Goal: Information Seeking & Learning: Learn about a topic

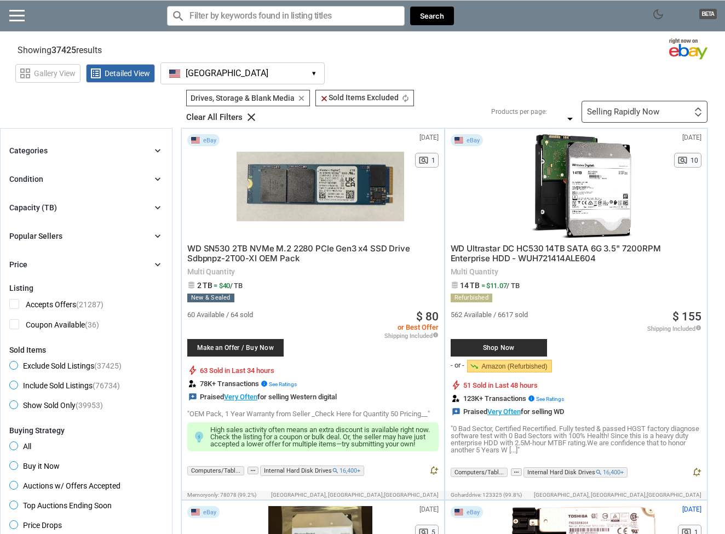
click at [628, 110] on div "Selling Rapidly Now" at bounding box center [623, 112] width 72 height 8
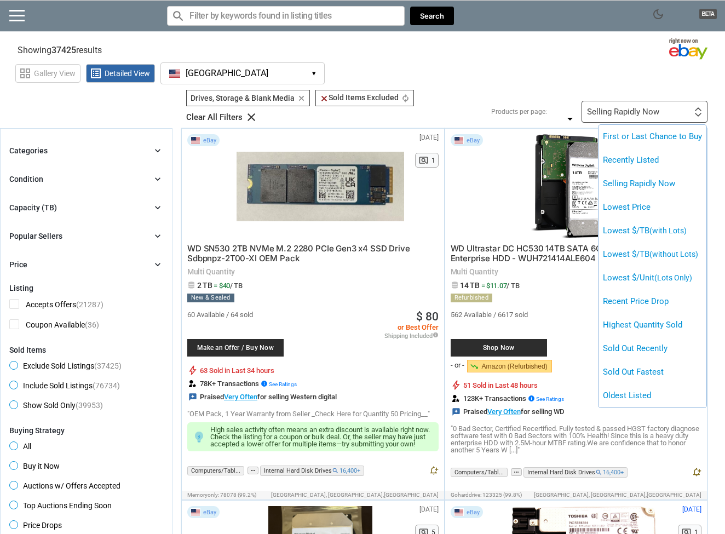
click at [567, 84] on div at bounding box center [362, 267] width 725 height 534
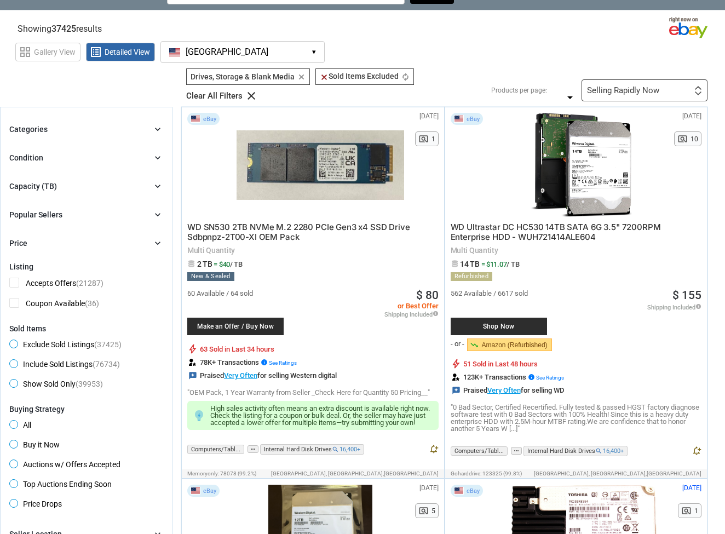
scroll to position [20, 0]
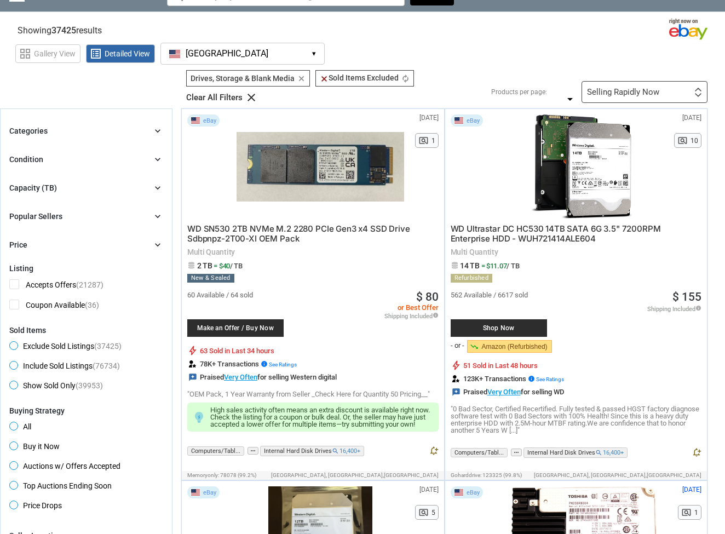
click at [519, 329] on span "Shop Now" at bounding box center [498, 328] width 85 height 7
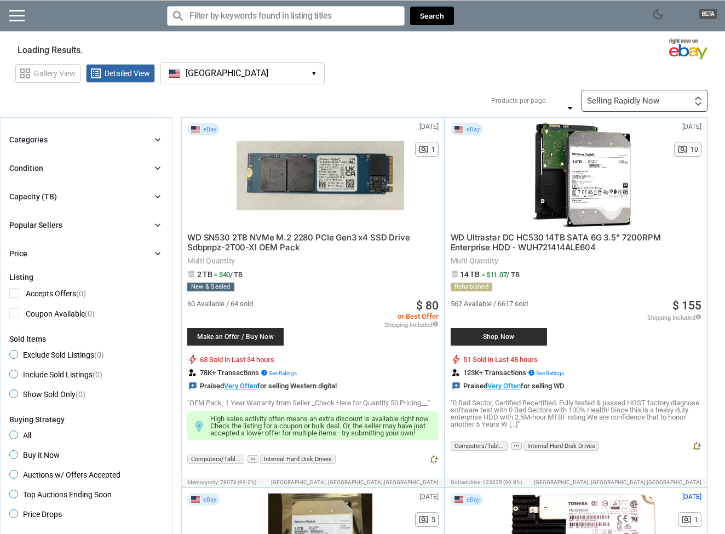
scroll to position [20, 0]
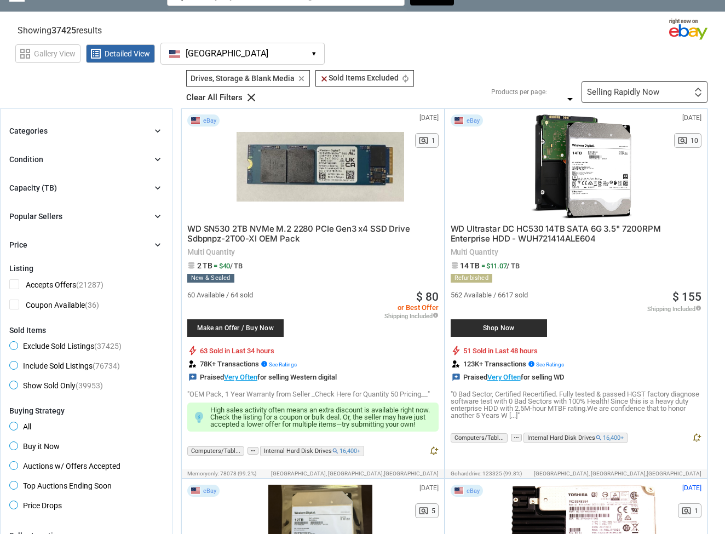
click at [558, 80] on div "Filters 2 Drives, Storage & Blank Media Drives, Storage & Blank Media clear cle…" at bounding box center [443, 86] width 530 height 33
click at [563, 92] on div "24 36 48 60 24 36 48 60" at bounding box center [563, 92] width 26 height 0
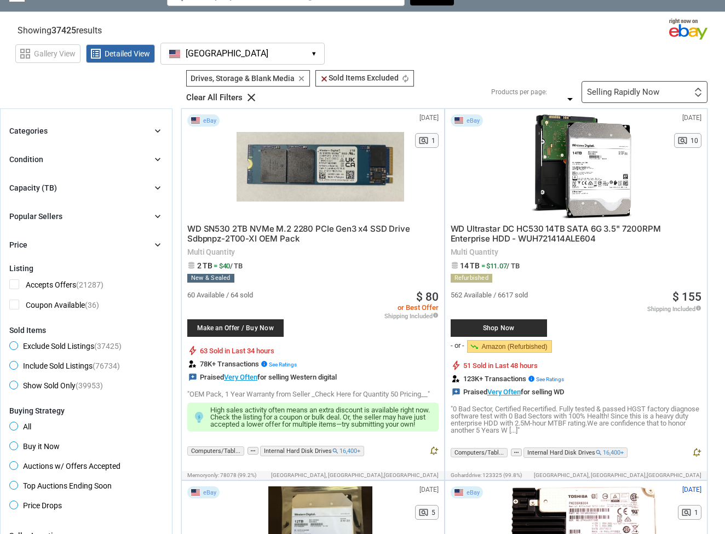
click at [556, 148] on label "60" at bounding box center [559, 140] width 25 height 19
click at [637, 91] on div "Selling Rapidly Now" at bounding box center [623, 92] width 72 height 8
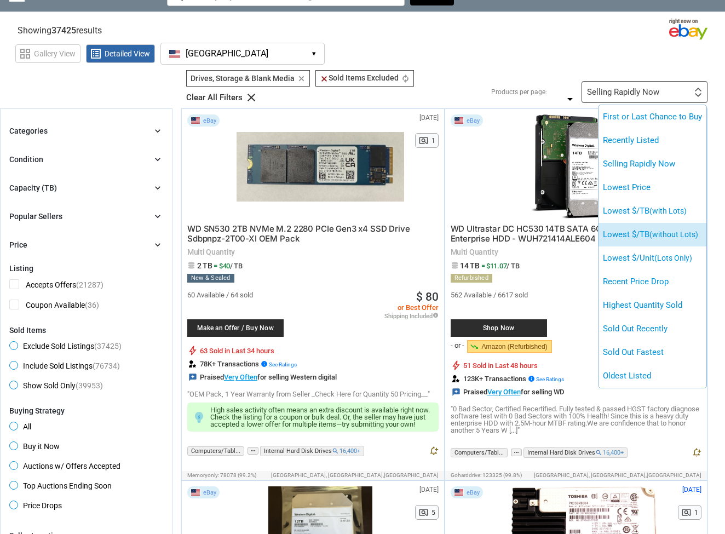
click at [660, 235] on span "(without Lots)" at bounding box center [674, 234] width 49 height 9
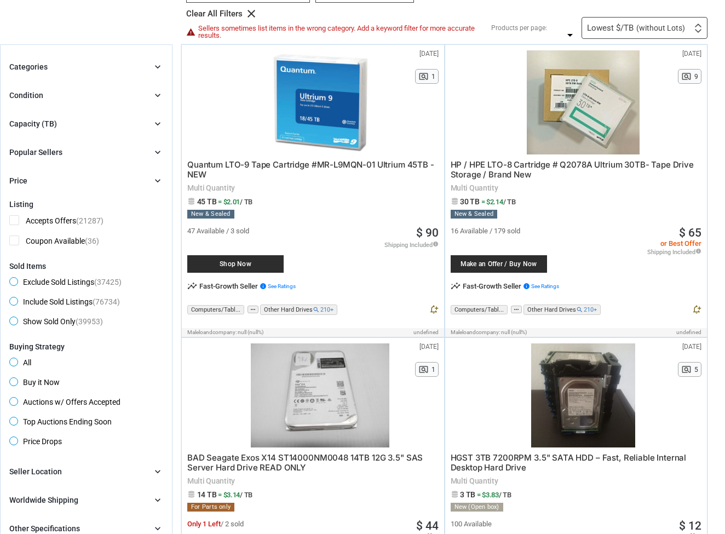
scroll to position [85, 0]
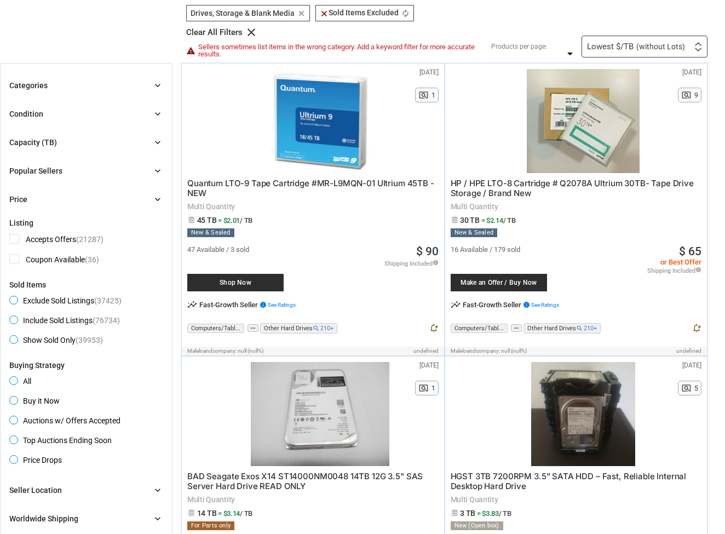
click at [661, 45] on span "(without Lots)" at bounding box center [661, 47] width 49 height 8
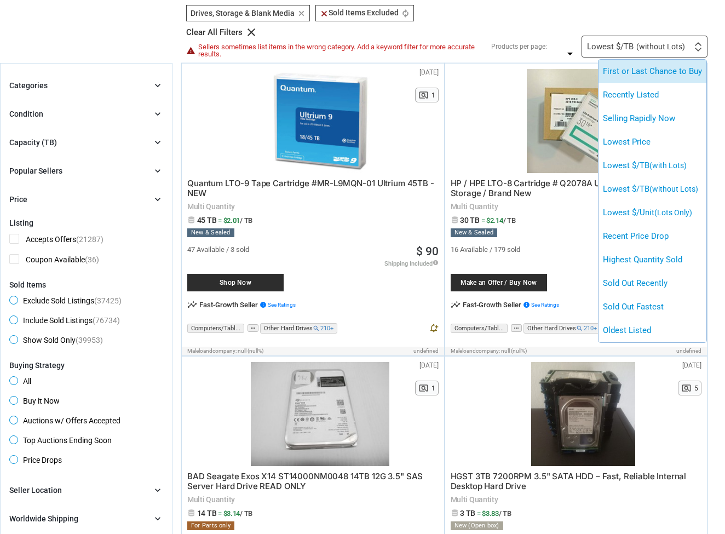
click at [654, 70] on li "First or Last Chance to Buy" at bounding box center [653, 72] width 108 height 24
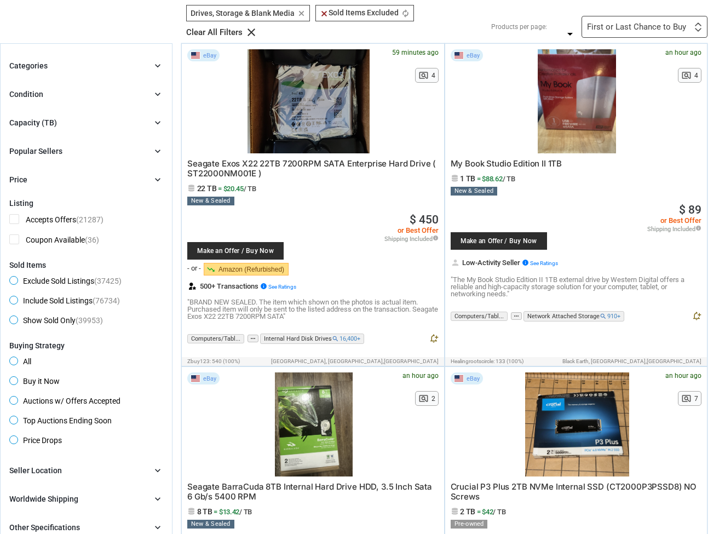
click at [645, 26] on div "First or Last Chance to Buy" at bounding box center [636, 27] width 99 height 8
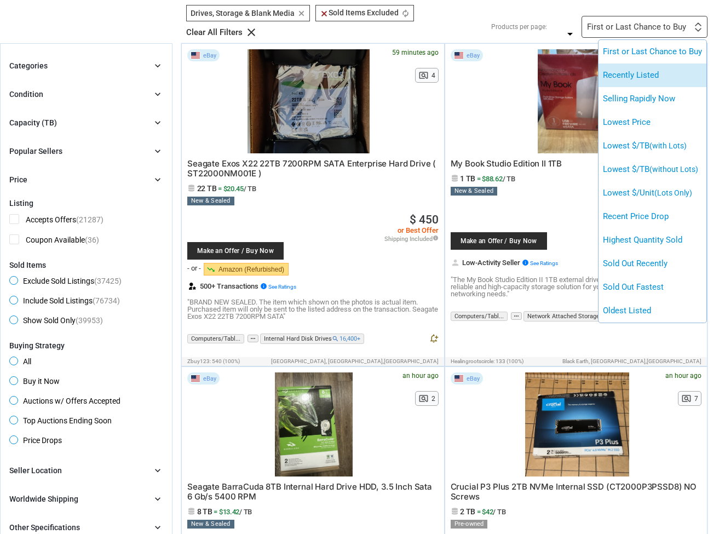
click at [634, 78] on li "Recently Listed" at bounding box center [653, 76] width 108 height 24
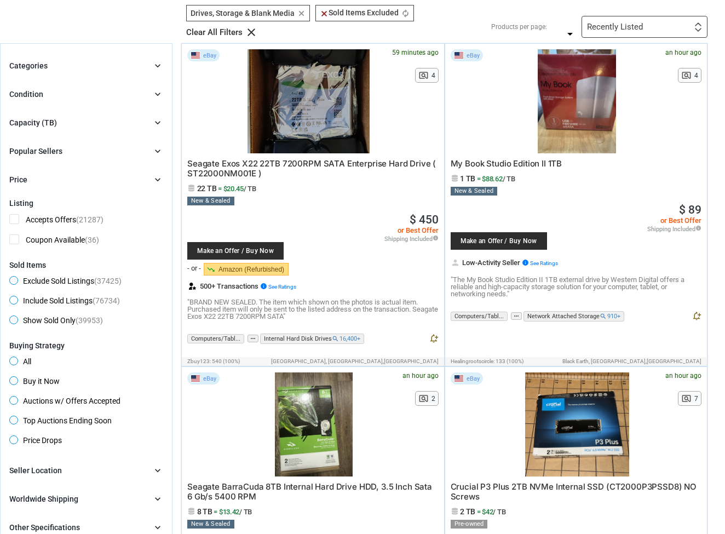
click at [640, 24] on div "Recently Listed" at bounding box center [615, 27] width 56 height 8
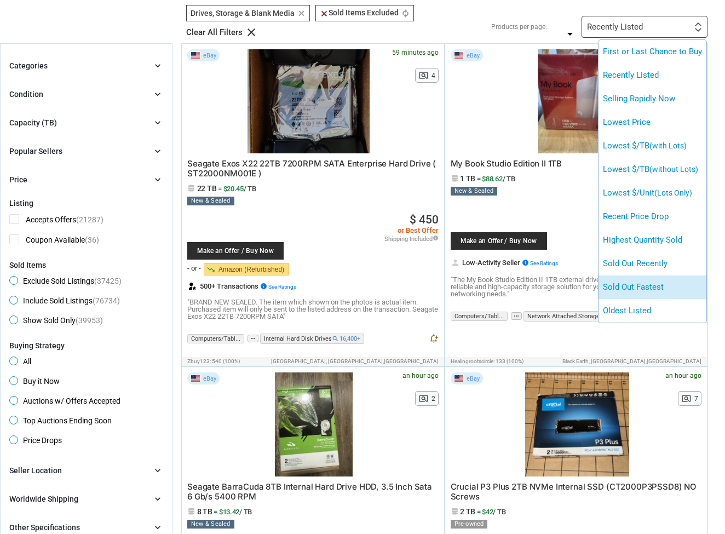
click at [628, 287] on li "Sold Out Fastest" at bounding box center [653, 288] width 108 height 24
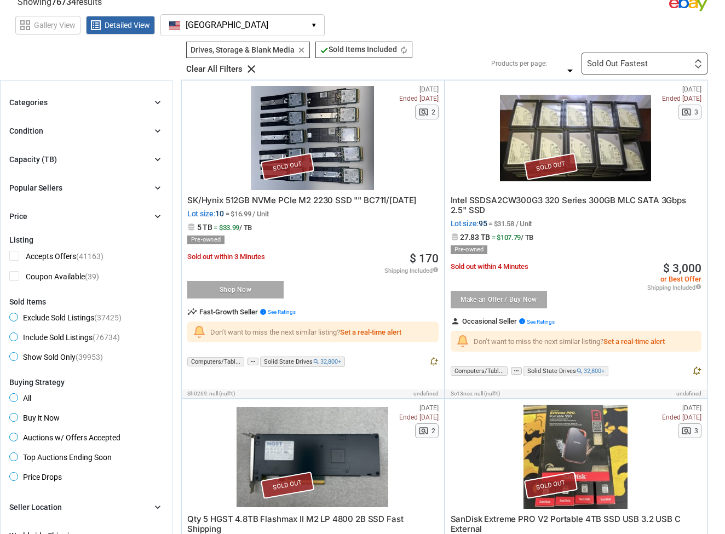
scroll to position [14, 0]
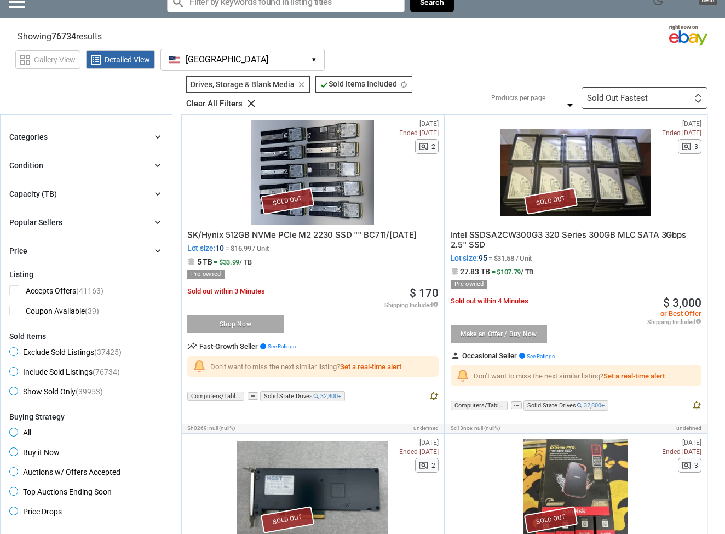
click at [649, 89] on div "Sold Out Fastest First or Last Chance to Buy Recently Listed Selling Rapidly No…" at bounding box center [645, 98] width 126 height 22
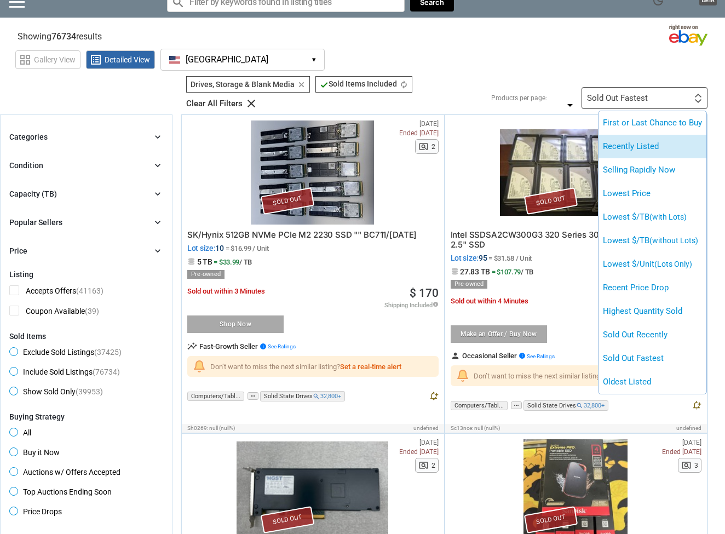
click at [648, 148] on li "Recently Listed" at bounding box center [653, 147] width 108 height 24
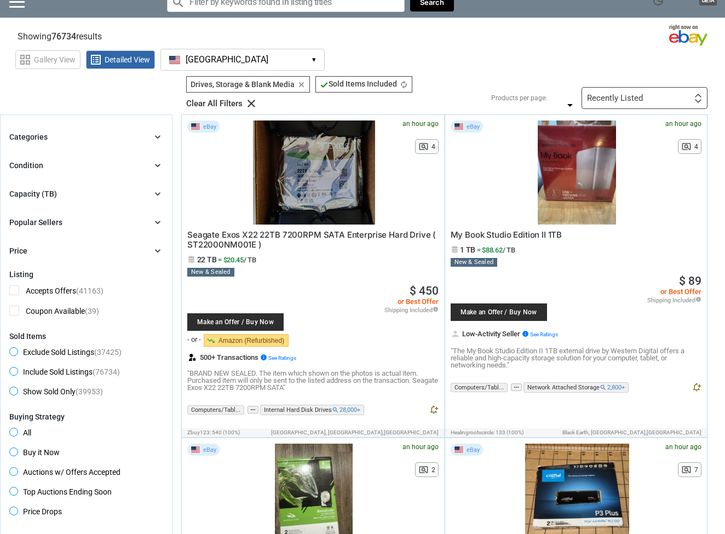
click at [651, 99] on div "Recently Listed First or Last Chance to Buy Recently Listed Selling Rapidly Now…" at bounding box center [645, 98] width 126 height 22
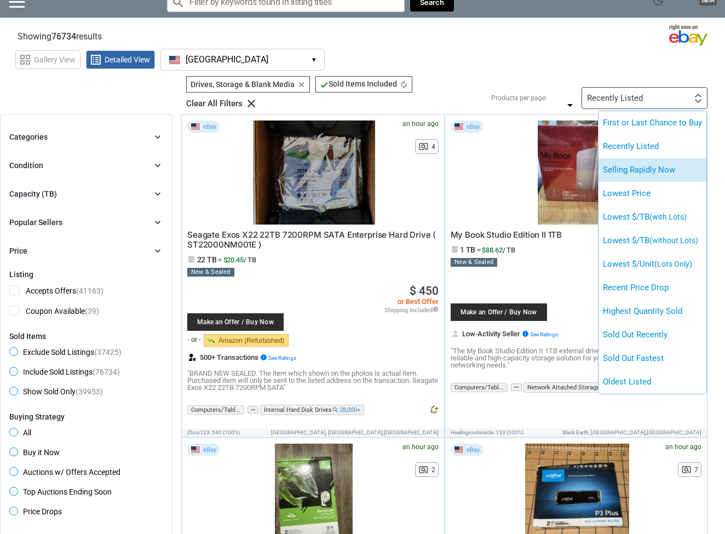
click at [642, 169] on li "Selling Rapidly Now" at bounding box center [653, 170] width 108 height 24
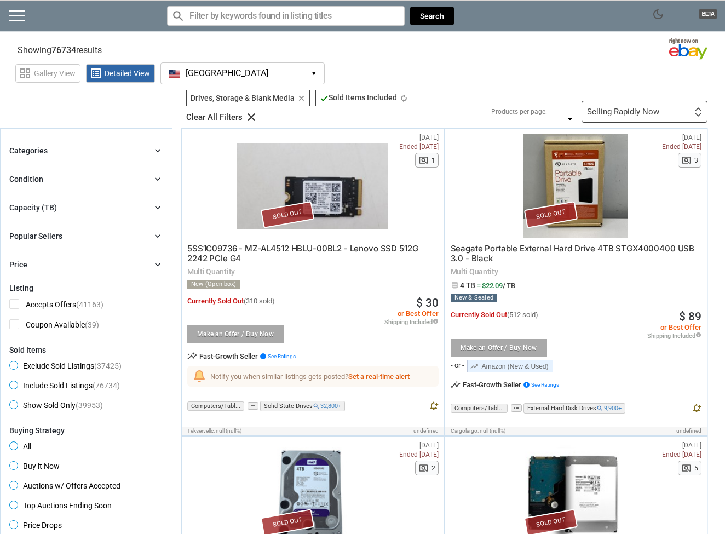
click at [633, 115] on div "Selling Rapidly Now" at bounding box center [623, 112] width 72 height 8
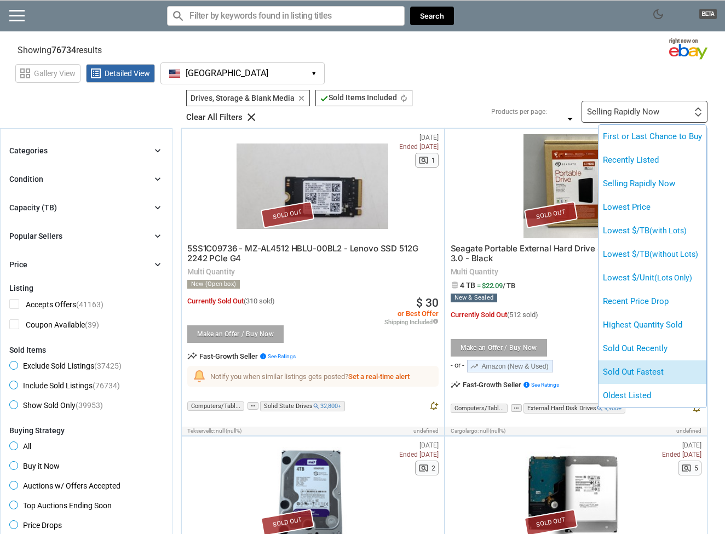
click at [644, 371] on li "Sold Out Fastest" at bounding box center [653, 372] width 108 height 24
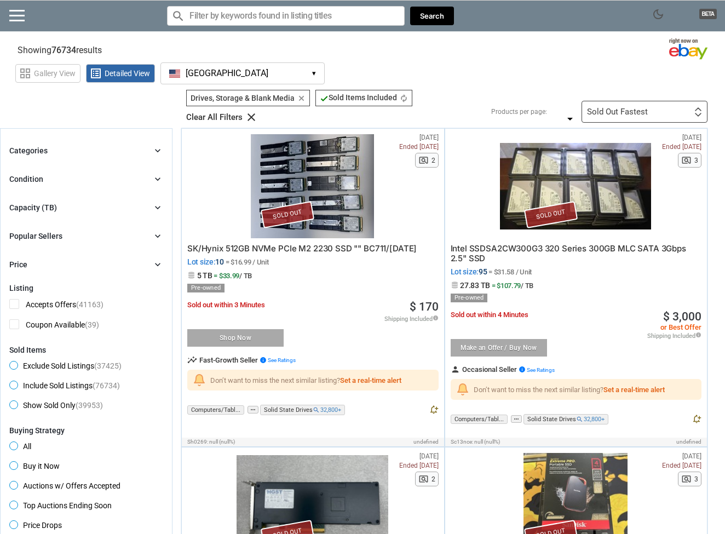
click at [623, 118] on div "Sold Out Fastest First or Last Chance to Buy Recently Listed Selling Rapidly No…" at bounding box center [645, 112] width 126 height 22
